Goal: Task Accomplishment & Management: Complete application form

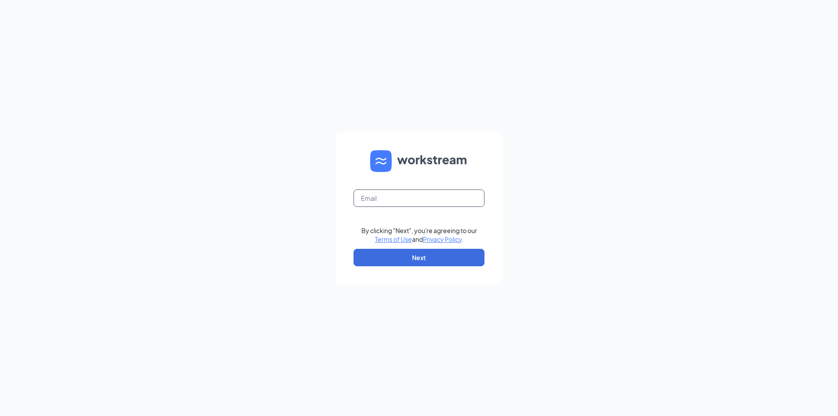
click at [414, 199] on input "text" at bounding box center [418, 197] width 131 height 17
type input "[EMAIL_ADDRESS][DOMAIN_NAME]"
drag, startPoint x: 439, startPoint y: 197, endPoint x: 275, endPoint y: 185, distance: 164.9
click at [275, 185] on div "[EMAIL_ADDRESS][DOMAIN_NAME] By clicking "Next", you're agreeing to our Terms o…" at bounding box center [419, 208] width 838 height 416
click at [367, 257] on button "Next" at bounding box center [418, 257] width 131 height 17
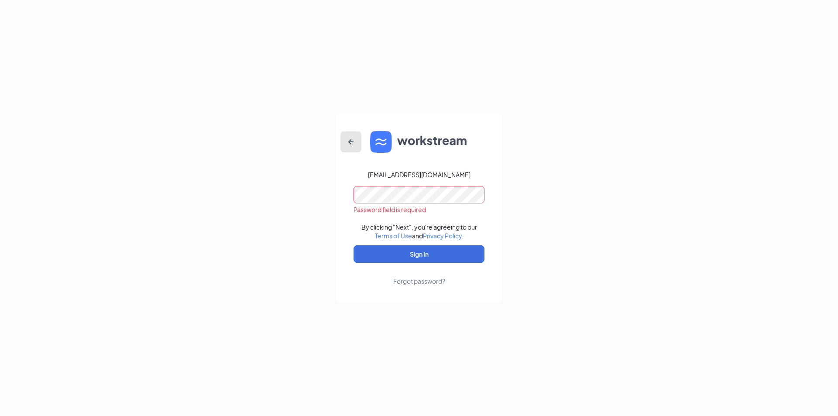
click at [347, 140] on icon "ArrowLeftNew" at bounding box center [351, 142] width 10 height 10
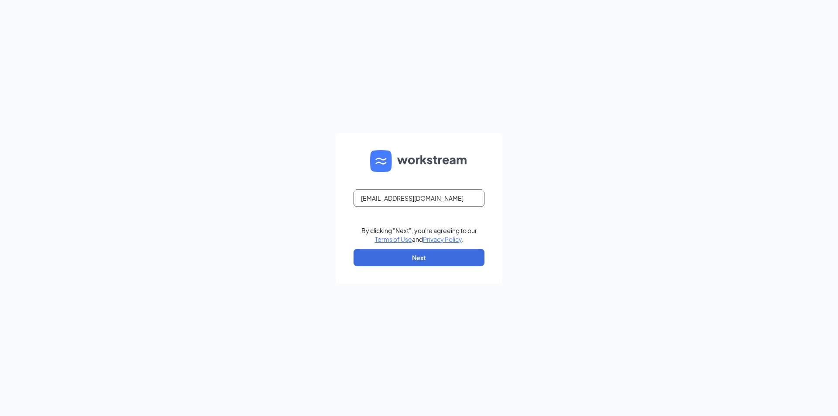
drag, startPoint x: 445, startPoint y: 199, endPoint x: 160, endPoint y: 171, distance: 285.7
click at [169, 173] on div "gm0592@vitaligent.com By clicking "Next", you're agreeing to our Terms of Use a…" at bounding box center [419, 208] width 838 height 416
type input "="
click at [412, 209] on form "Email field is required By clicking "Next", you're agreeing to our Terms of Use…" at bounding box center [419, 208] width 166 height 151
click at [410, 204] on input "text" at bounding box center [418, 197] width 131 height 17
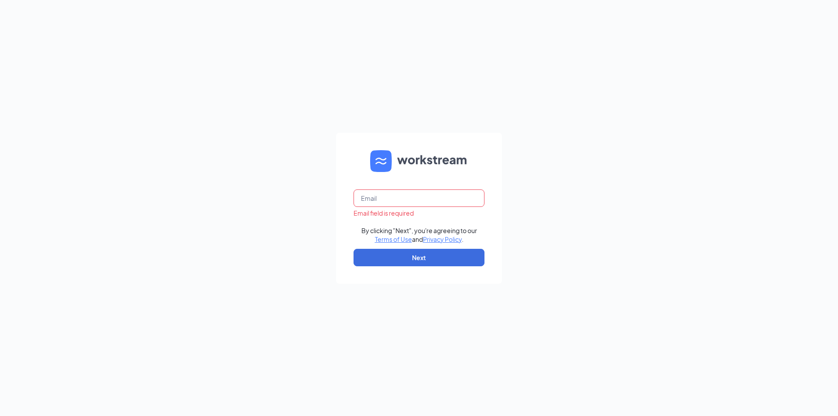
click at [405, 197] on input "text" at bounding box center [418, 197] width 131 height 17
type input "ml_s70592@splat.com"
click at [394, 256] on button "Next" at bounding box center [418, 257] width 131 height 17
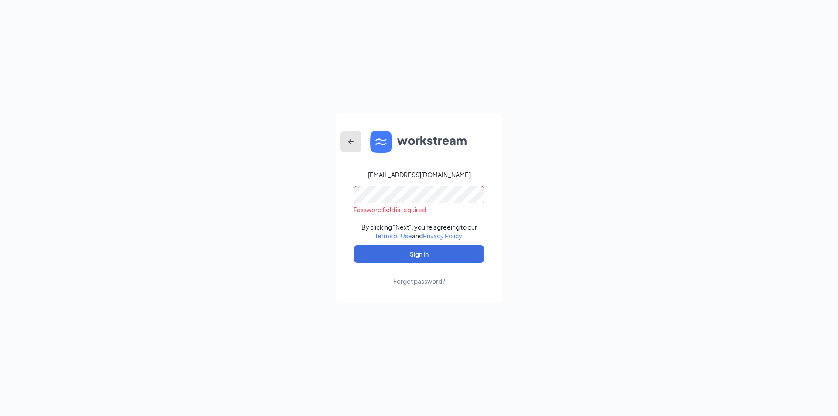
click at [356, 140] on button "button" at bounding box center [350, 141] width 21 height 21
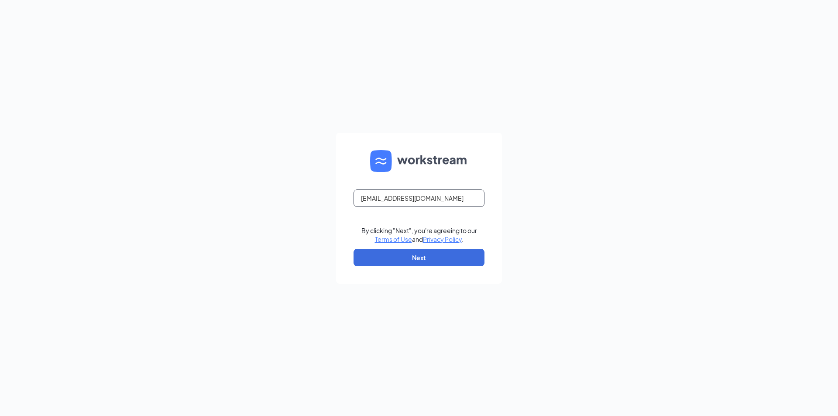
drag, startPoint x: 438, startPoint y: 200, endPoint x: 293, endPoint y: 173, distance: 147.0
click at [293, 173] on div "ml_s70592@splat.com By clicking "Next", you're agreeing to our Terms of Use and…" at bounding box center [419, 208] width 838 height 416
click at [362, 195] on input "text" at bounding box center [418, 197] width 131 height 17
type input "[EMAIL_ADDRESS][DOMAIN_NAME]"
click at [418, 263] on button "Next" at bounding box center [418, 257] width 131 height 17
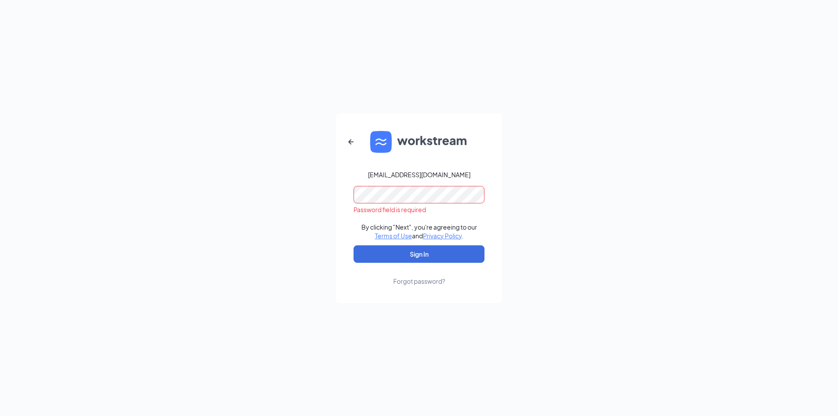
click at [353, 245] on button "Sign In" at bounding box center [418, 253] width 131 height 17
click at [359, 137] on button "button" at bounding box center [350, 141] width 21 height 21
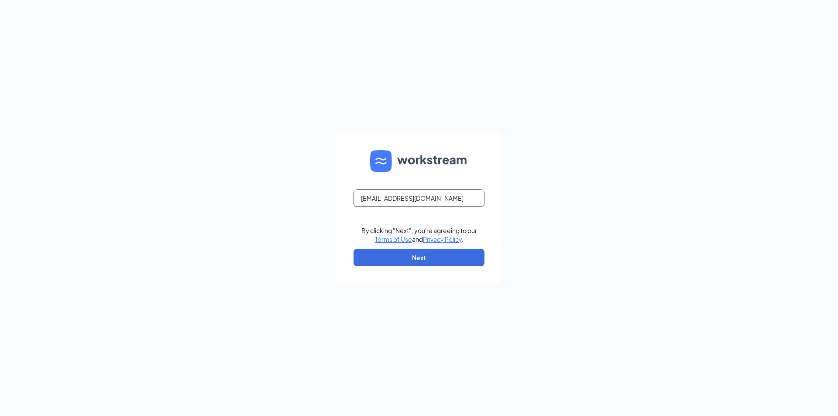
drag, startPoint x: 446, startPoint y: 198, endPoint x: 206, endPoint y: 177, distance: 240.4
click at [206, 177] on div "[EMAIL_ADDRESS][DOMAIN_NAME] By clicking "Next", you're agreeing to our Terms o…" at bounding box center [419, 208] width 838 height 416
click at [394, 210] on div "Email field is required" at bounding box center [418, 213] width 131 height 9
drag, startPoint x: 395, startPoint y: 209, endPoint x: 395, endPoint y: 204, distance: 5.2
click at [395, 206] on div "Email field is required" at bounding box center [418, 203] width 131 height 28
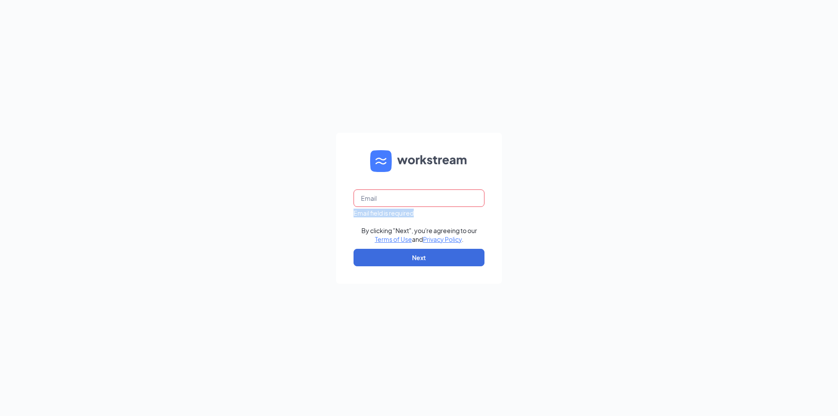
click at [395, 204] on input "text" at bounding box center [418, 197] width 131 height 17
type input "[EMAIL_ADDRESS][DOMAIN_NAME]"
click at [407, 260] on button "Next" at bounding box center [418, 257] width 131 height 17
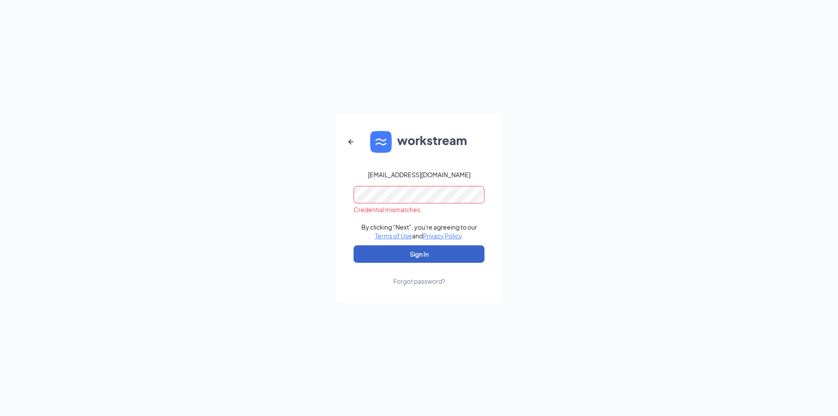
click at [411, 254] on button "Sign In" at bounding box center [418, 253] width 131 height 17
click at [175, 155] on div "GM0592@vitaligent.com Credential mismatches. By clicking "Next", you're agreein…" at bounding box center [419, 208] width 838 height 416
click at [353, 245] on button "Sign In" at bounding box center [418, 253] width 131 height 17
click at [354, 142] on icon "ArrowLeftNew" at bounding box center [351, 142] width 10 height 10
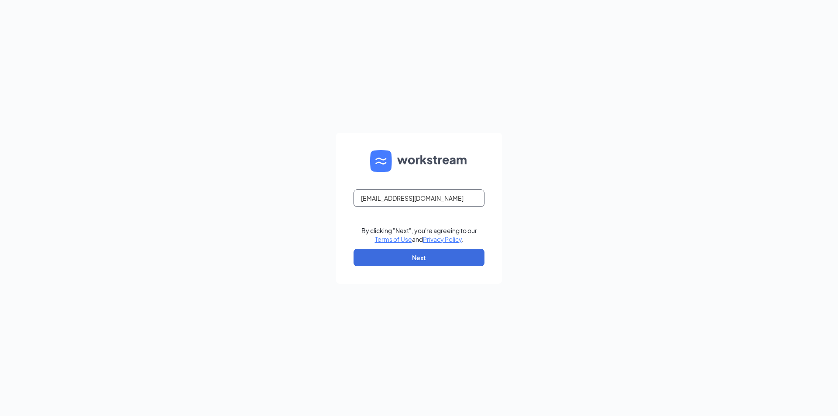
drag, startPoint x: 456, startPoint y: 203, endPoint x: 74, endPoint y: 176, distance: 383.6
click at [76, 178] on div "GM0592@vitaligent.com By clicking "Next", you're agreeing to our Terms of Use a…" at bounding box center [419, 208] width 838 height 416
click at [438, 200] on input "text" at bounding box center [418, 197] width 131 height 17
type input "ML_S70592@splat.com"
click at [401, 253] on button "Next" at bounding box center [418, 257] width 131 height 17
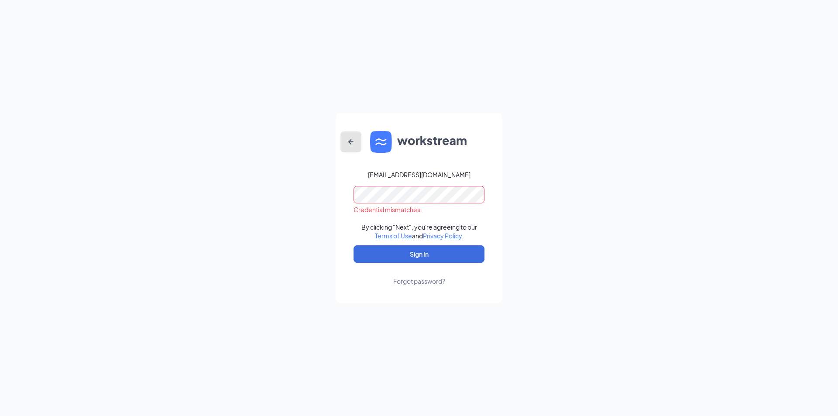
click at [353, 142] on icon "ArrowLeftNew" at bounding box center [351, 142] width 10 height 10
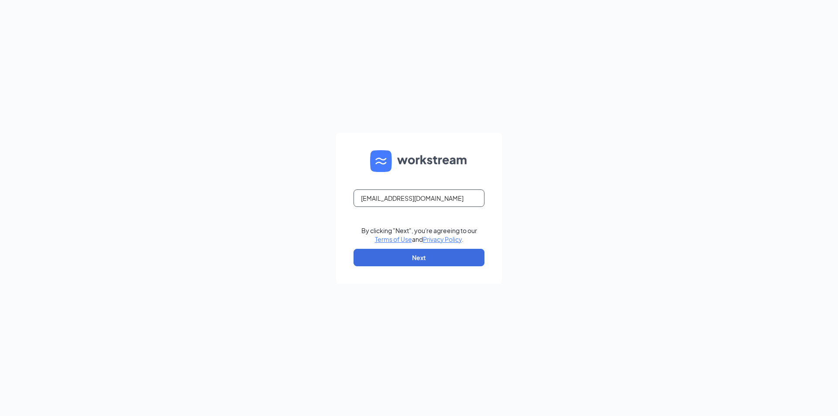
drag, startPoint x: 442, startPoint y: 197, endPoint x: 23, endPoint y: 123, distance: 425.8
click at [38, 123] on div "ML_S70592@splat.com By clicking "Next", you're agreeing to our Terms of Use and…" at bounding box center [419, 208] width 838 height 416
click at [371, 197] on input "text" at bounding box center [418, 197] width 131 height 17
type input "[EMAIL_ADDRESS][DOMAIN_NAME]"
click at [400, 262] on button "Next" at bounding box center [418, 257] width 131 height 17
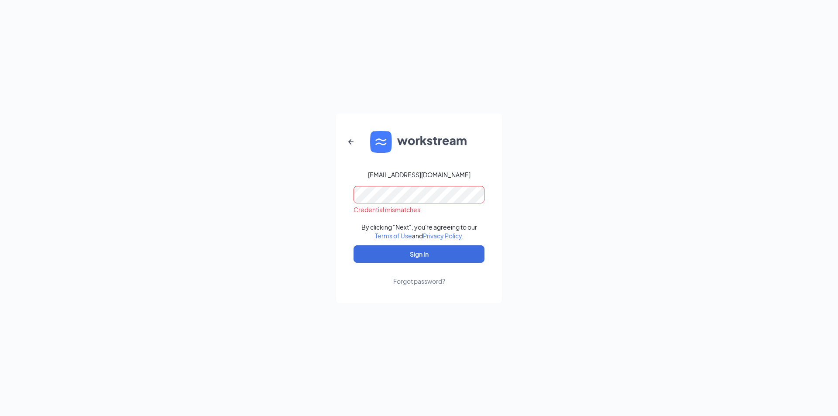
click at [195, 187] on div "gm0592@vitaligent.com Credential mismatches. By clicking "Next", you're agreein…" at bounding box center [419, 208] width 838 height 416
click at [353, 245] on button "Sign In" at bounding box center [418, 253] width 131 height 17
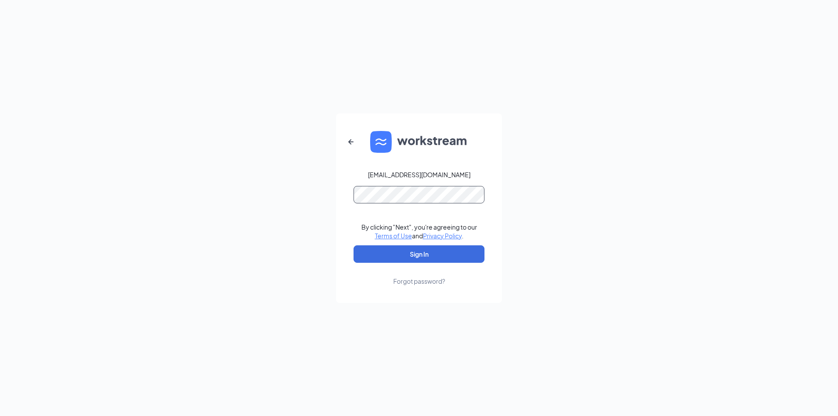
click at [353, 245] on button "Sign In" at bounding box center [418, 253] width 131 height 17
click at [411, 277] on div "Forgot password?" at bounding box center [419, 281] width 52 height 9
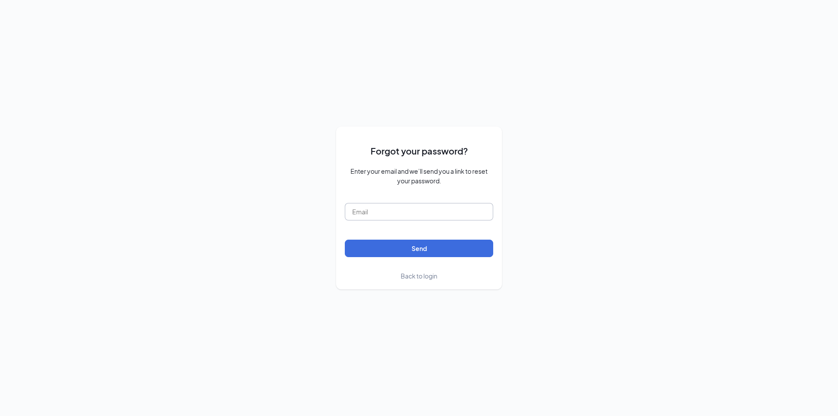
click at [397, 208] on input "text" at bounding box center [419, 211] width 148 height 17
type input "[EMAIL_ADDRESS][DOMAIN_NAME]"
click at [403, 247] on button "Send" at bounding box center [419, 248] width 148 height 17
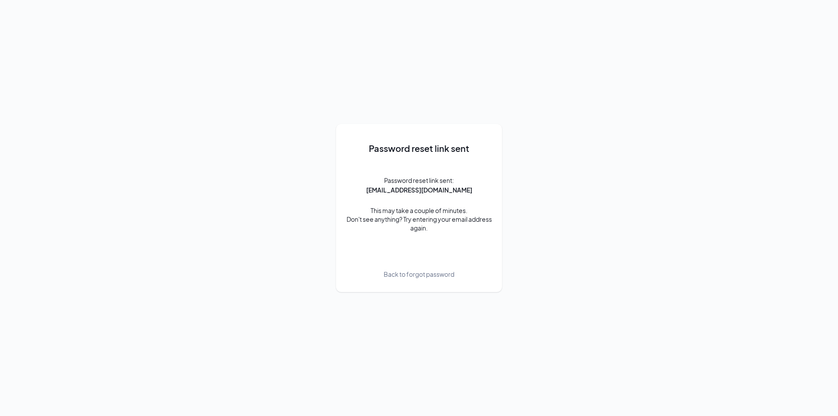
click at [372, 223] on div "This may take a couple of minutes. Don't see anything? Try entering your email …" at bounding box center [419, 219] width 148 height 26
click at [400, 264] on div "Password reset link sent Password reset link sent: gm0592@vitaligent.com This m…" at bounding box center [419, 208] width 148 height 150
click at [401, 277] on span "Back to forgot password" at bounding box center [418, 274] width 71 height 10
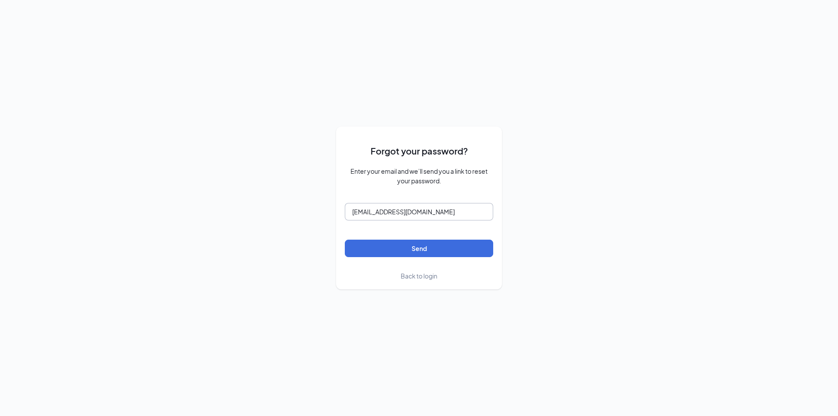
drag, startPoint x: 441, startPoint y: 215, endPoint x: 219, endPoint y: 178, distance: 224.6
click at [219, 178] on div "Forgot your password? Enter your email and we’ll send you a link to reset your …" at bounding box center [419, 208] width 838 height 416
click at [374, 217] on input "text" at bounding box center [419, 211] width 148 height 17
type input "[EMAIL_ADDRESS][DOMAIN_NAME]"
click at [400, 252] on button "Send" at bounding box center [419, 248] width 148 height 17
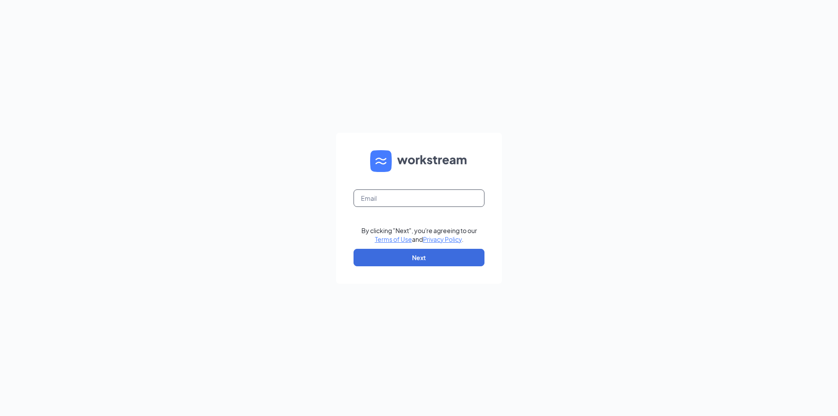
click at [423, 202] on input "text" at bounding box center [418, 197] width 131 height 17
type input "[EMAIL_ADDRESS][DOMAIN_NAME]"
click at [416, 260] on button "Next" at bounding box center [418, 257] width 131 height 17
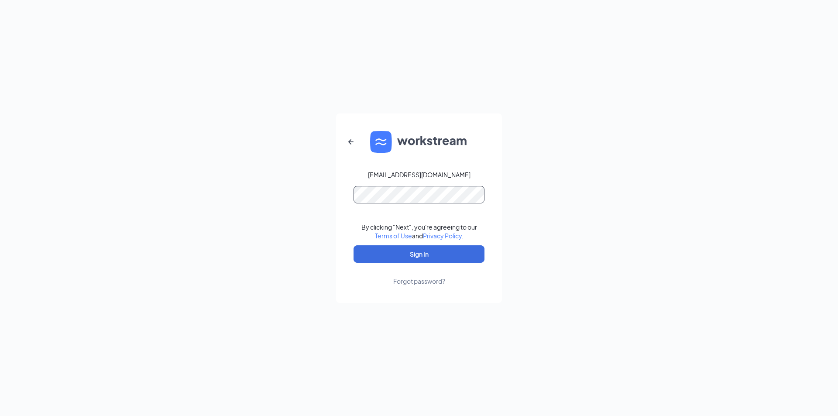
click at [353, 245] on button "Sign In" at bounding box center [418, 253] width 131 height 17
click at [353, 245] on button "submit" at bounding box center [418, 253] width 131 height 17
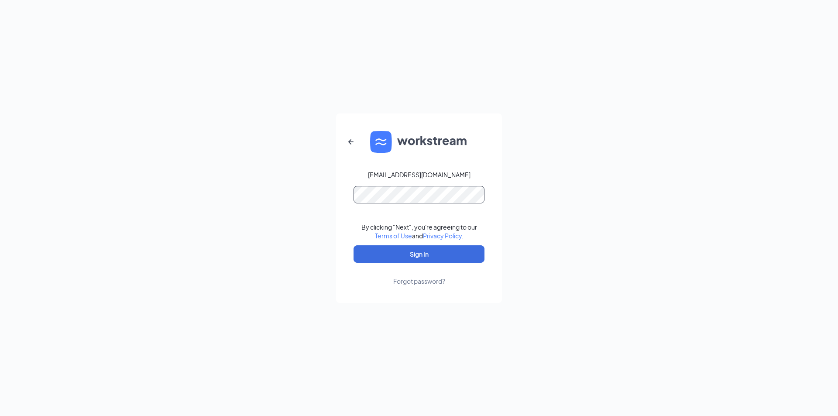
click at [353, 245] on button "Sign In" at bounding box center [418, 253] width 131 height 17
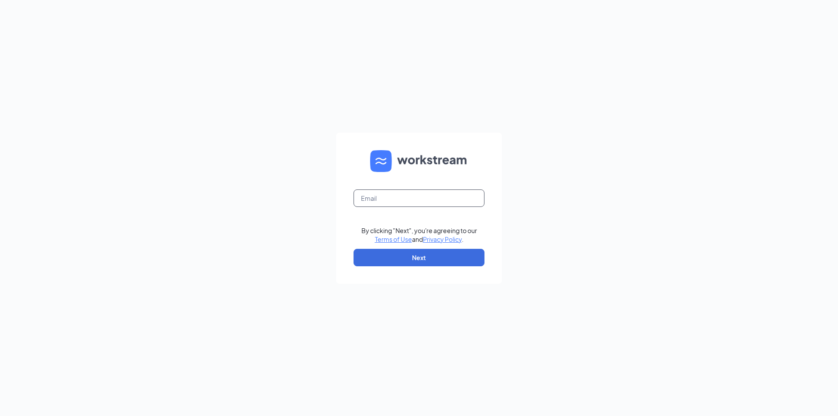
click at [414, 194] on input "text" at bounding box center [418, 197] width 131 height 17
type input "[EMAIL_ADDRESS][DOMAIN_NAME]"
click at [413, 261] on button "Next" at bounding box center [418, 257] width 131 height 17
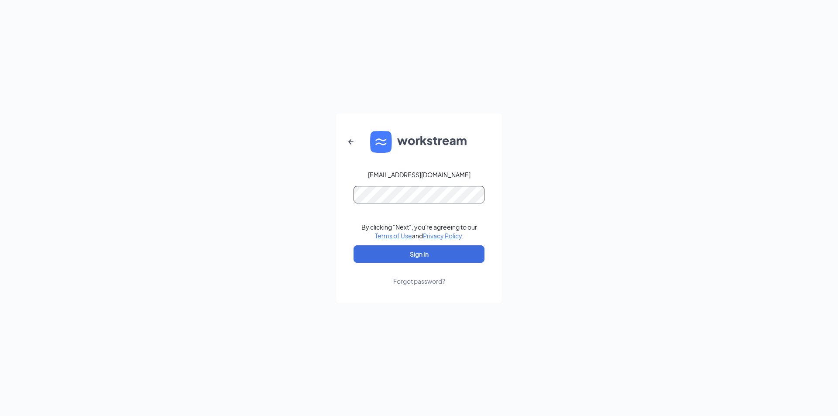
click at [353, 245] on button "Sign In" at bounding box center [418, 253] width 131 height 17
click at [350, 158] on form "[EMAIL_ADDRESS][DOMAIN_NAME] By clicking "Next", you're agreeing to our Terms o…" at bounding box center [419, 207] width 166 height 189
click at [353, 144] on icon "ArrowLeftNew" at bounding box center [351, 142] width 10 height 10
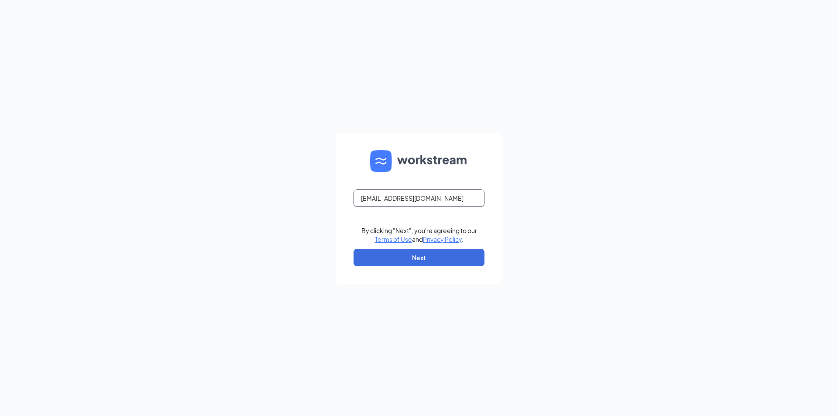
drag, startPoint x: 439, startPoint y: 196, endPoint x: 227, endPoint y: 67, distance: 248.0
click at [237, 77] on div "[EMAIL_ADDRESS][DOMAIN_NAME] By clicking "Next", you're agreeing to our Terms o…" at bounding box center [419, 208] width 838 height 416
click at [412, 183] on form "Email field is required By clicking "Next", you're agreeing to our Terms of Use…" at bounding box center [419, 208] width 166 height 151
click at [411, 189] on input "text" at bounding box center [418, 197] width 131 height 17
click at [384, 199] on input "text" at bounding box center [418, 197] width 131 height 17
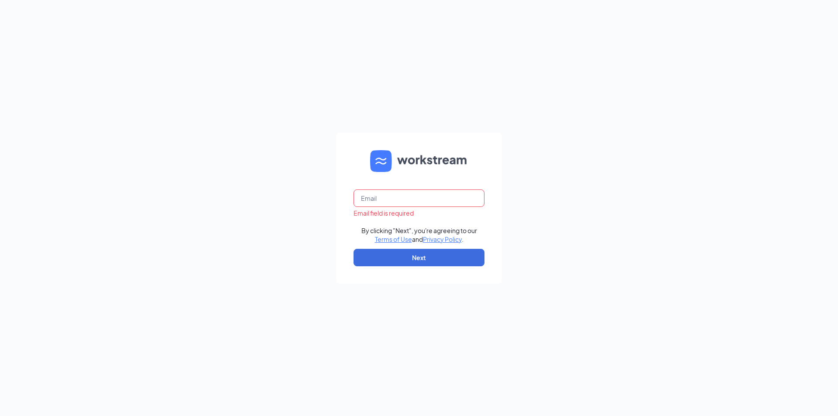
type input "[EMAIL_ADDRESS][DOMAIN_NAME]"
click at [406, 259] on button "Next" at bounding box center [418, 257] width 131 height 17
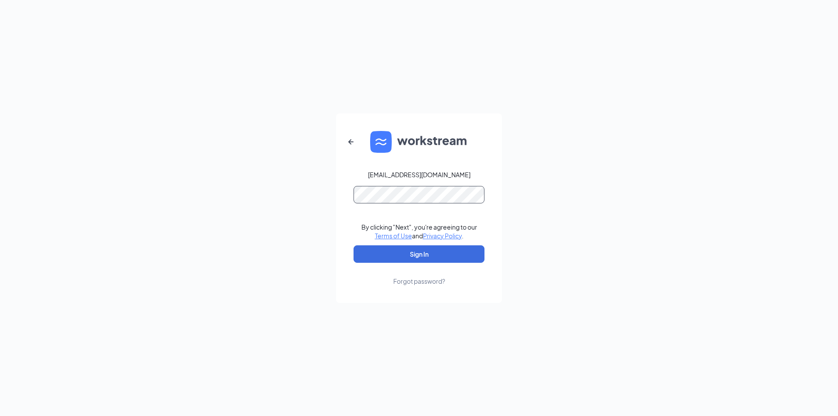
click at [353, 245] on button "Sign In" at bounding box center [418, 253] width 131 height 17
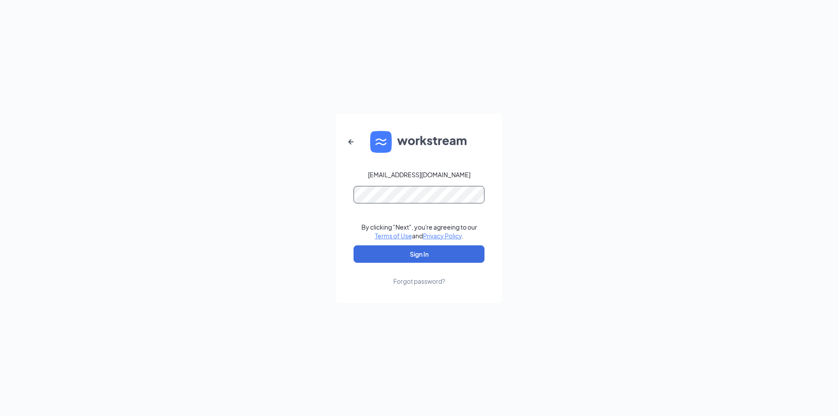
click at [353, 245] on button "Sign In" at bounding box center [418, 253] width 131 height 17
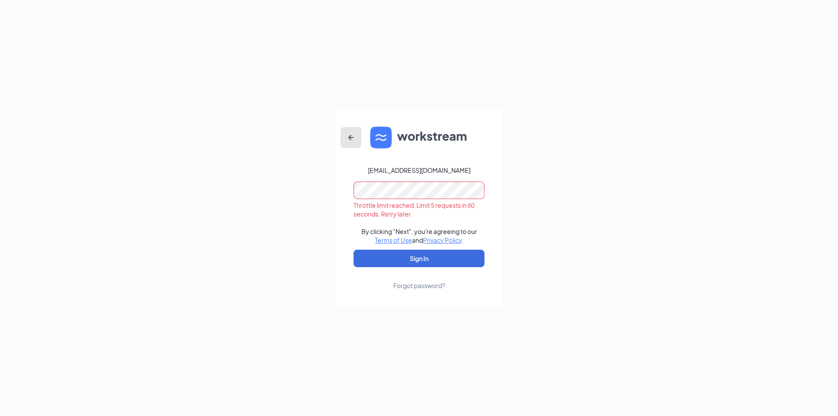
click at [351, 143] on button "button" at bounding box center [350, 137] width 21 height 21
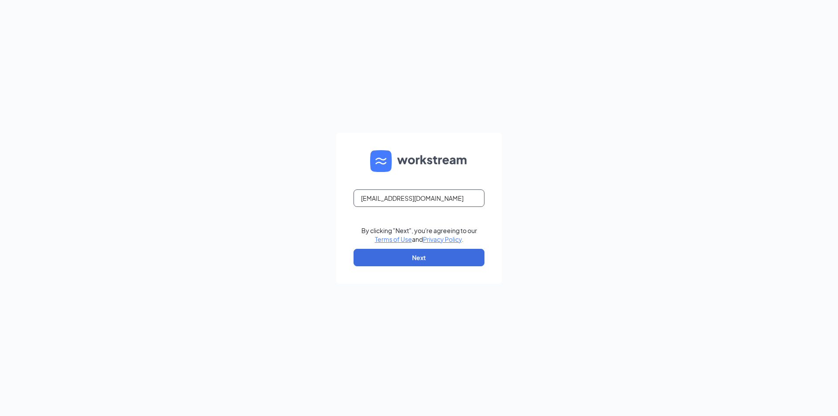
drag, startPoint x: 443, startPoint y: 201, endPoint x: 345, endPoint y: 182, distance: 99.4
click at [345, 182] on form "[EMAIL_ADDRESS][DOMAIN_NAME] By clicking "Next", you're agreeing to our Terms o…" at bounding box center [419, 208] width 166 height 151
type input "[EMAIL_ADDRESS][DOMAIN_NAME]"
click at [435, 255] on button "Next" at bounding box center [418, 257] width 131 height 17
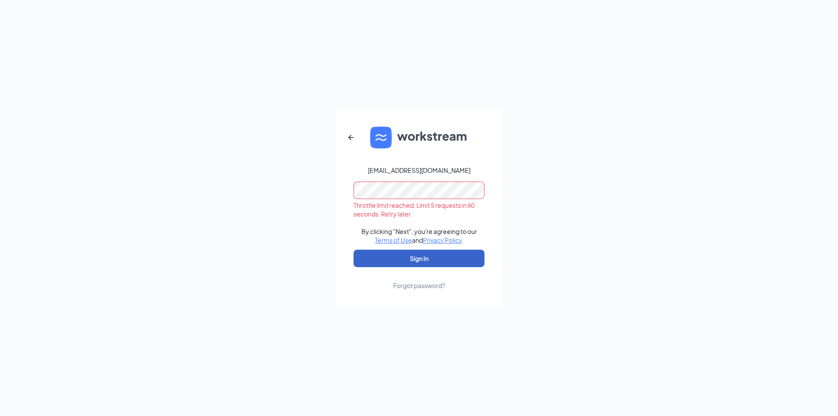
click at [353, 250] on button "Sign In" at bounding box center [418, 258] width 131 height 17
